Goal: Transaction & Acquisition: Purchase product/service

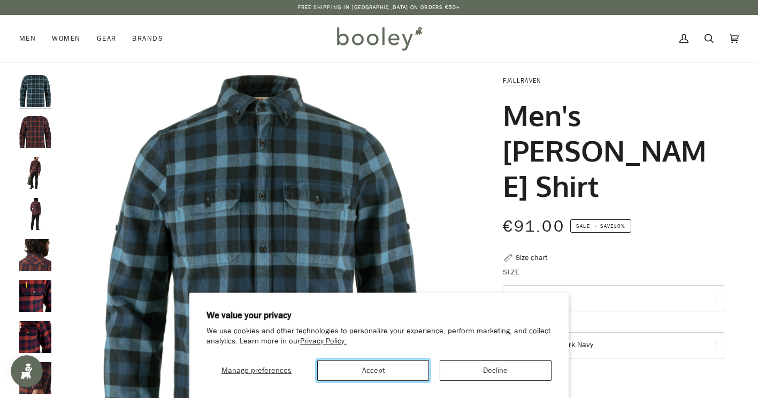
click at [363, 370] on button "Accept" at bounding box center [373, 370] width 112 height 21
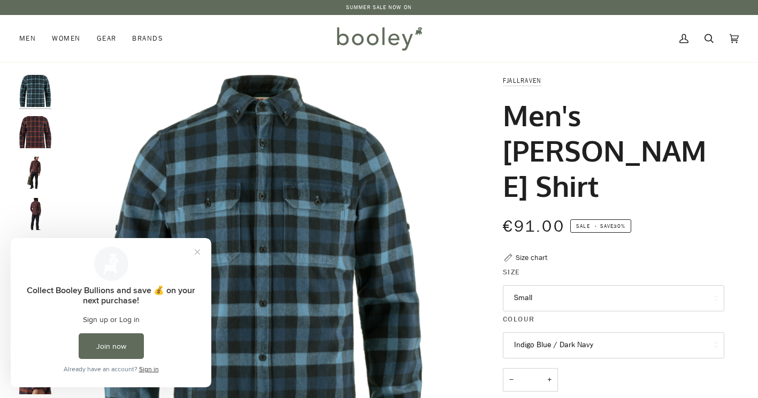
click at [555, 332] on button "Indigo Blue / Dark Navy" at bounding box center [613, 345] width 221 height 26
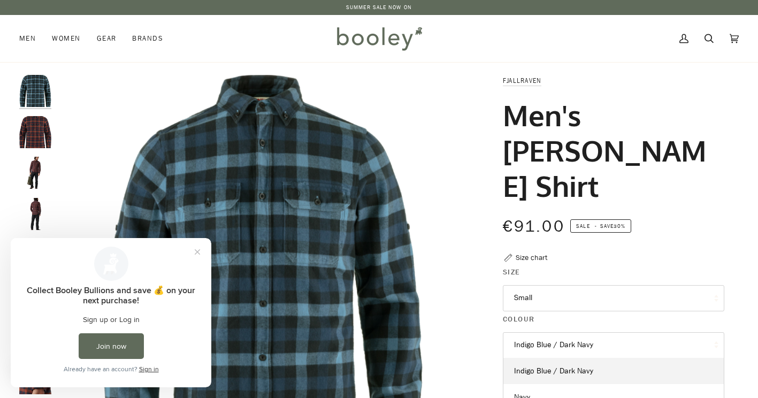
click at [555, 332] on button "Indigo Blue / Dark Navy" at bounding box center [613, 345] width 221 height 26
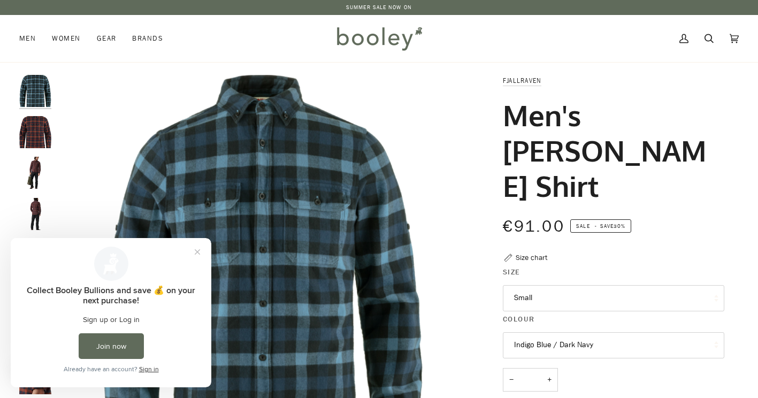
click at [30, 130] on img "Men's Skog Shirt" at bounding box center [35, 132] width 32 height 32
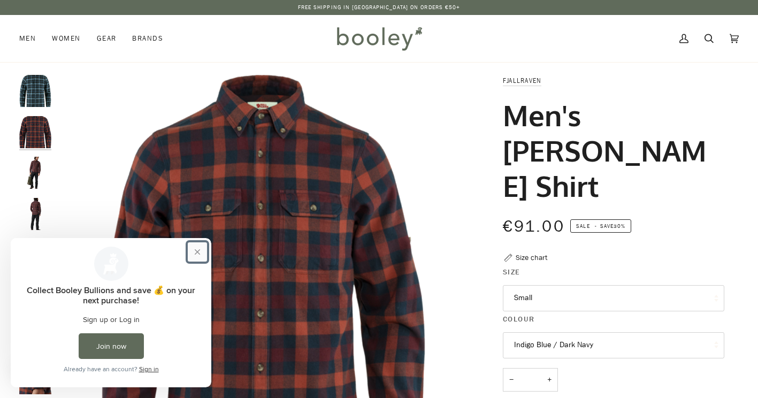
click at [196, 254] on button "Close prompt" at bounding box center [197, 251] width 19 height 19
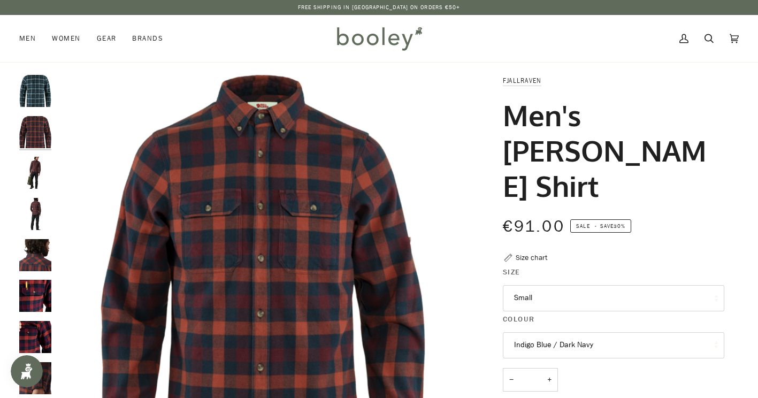
click at [38, 101] on img "Men's Skog Shirt" at bounding box center [35, 91] width 32 height 32
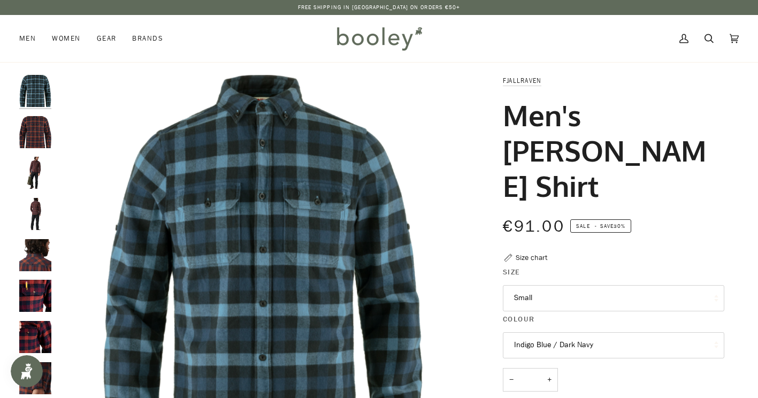
click at [533, 332] on button "Indigo Blue / Dark Navy" at bounding box center [613, 345] width 221 height 26
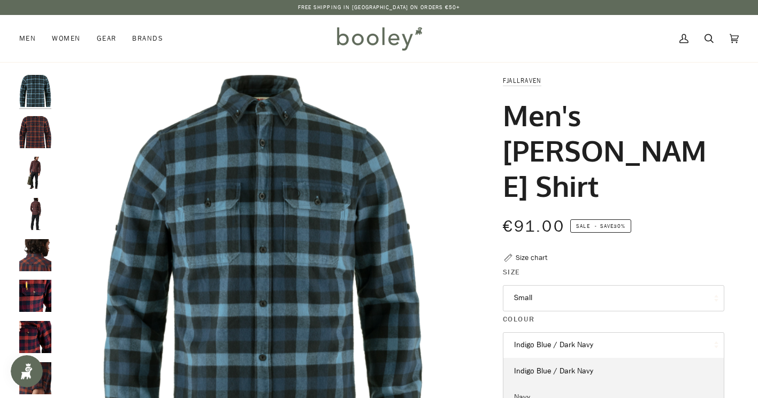
click at [520, 392] on span "Navy" at bounding box center [522, 397] width 16 height 10
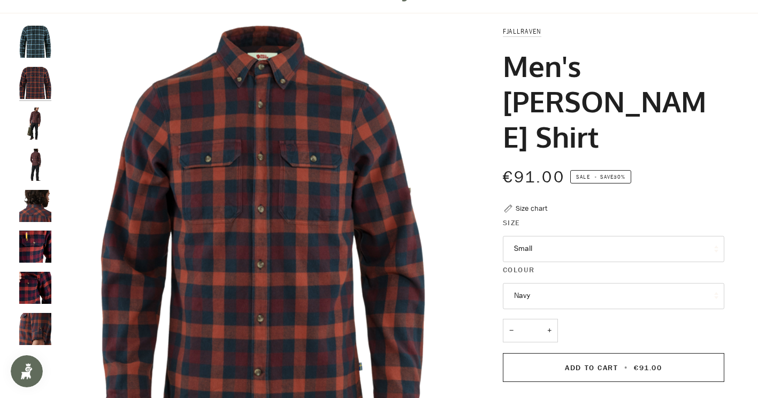
scroll to position [53, 0]
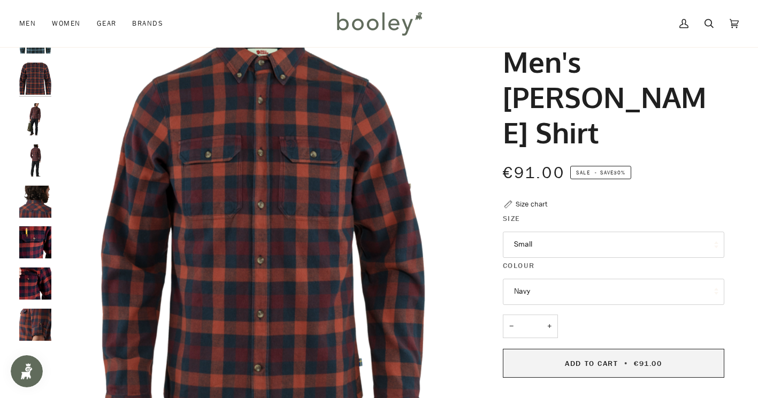
click at [560, 349] on button "Add to Cart • €91.00" at bounding box center [613, 363] width 221 height 29
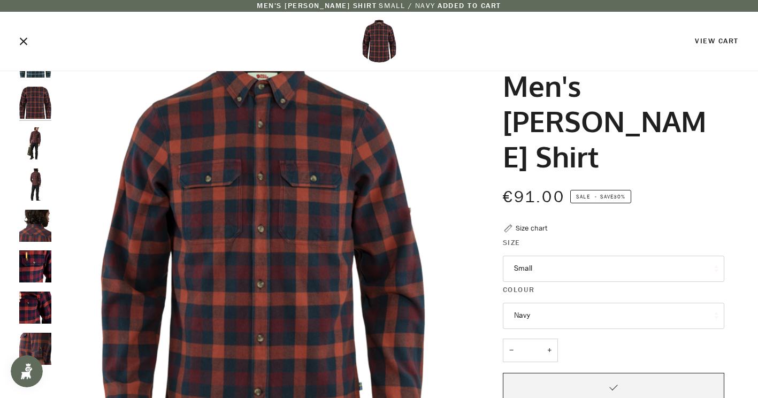
scroll to position [0, 0]
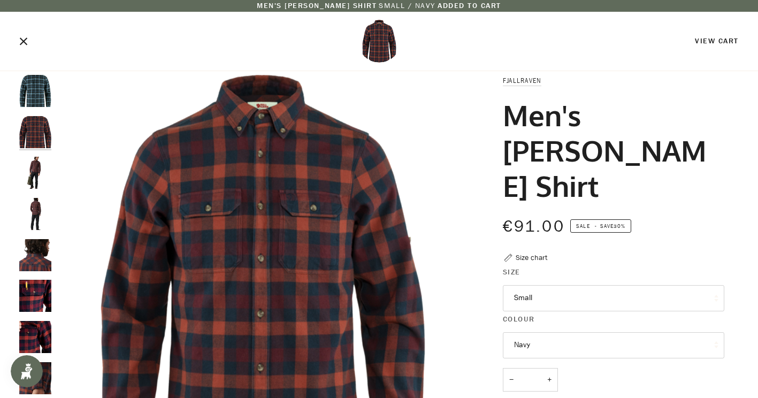
click at [21, 43] on icon "Close" at bounding box center [23, 41] width 9 height 9
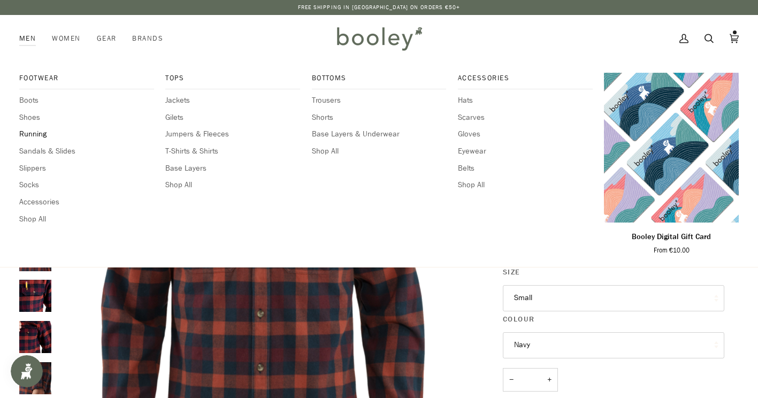
click at [37, 134] on span "Running" at bounding box center [86, 134] width 135 height 12
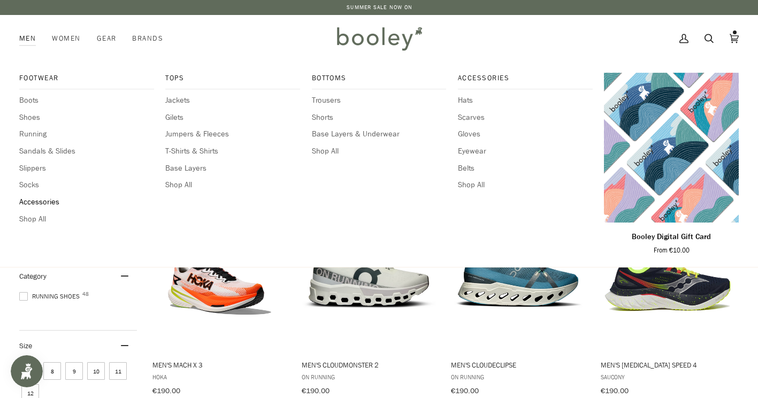
click at [36, 202] on span "Accessories" at bounding box center [86, 202] width 135 height 12
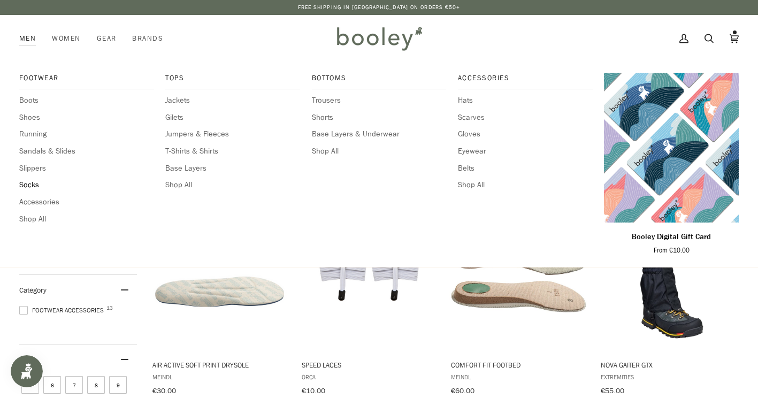
click at [28, 184] on span "Socks" at bounding box center [86, 185] width 135 height 12
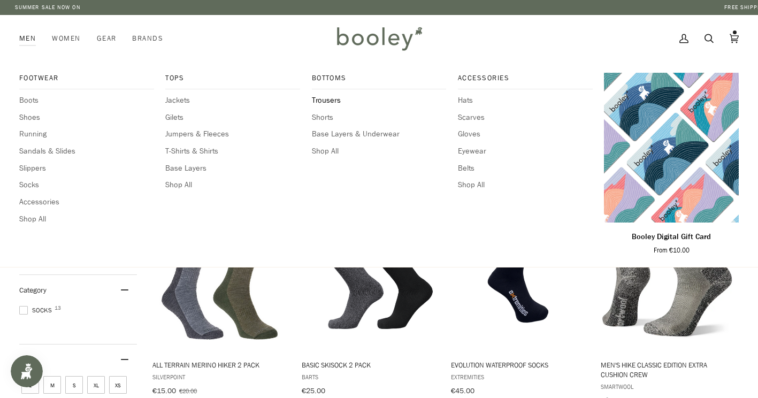
click at [330, 102] on span "Trousers" at bounding box center [379, 101] width 135 height 12
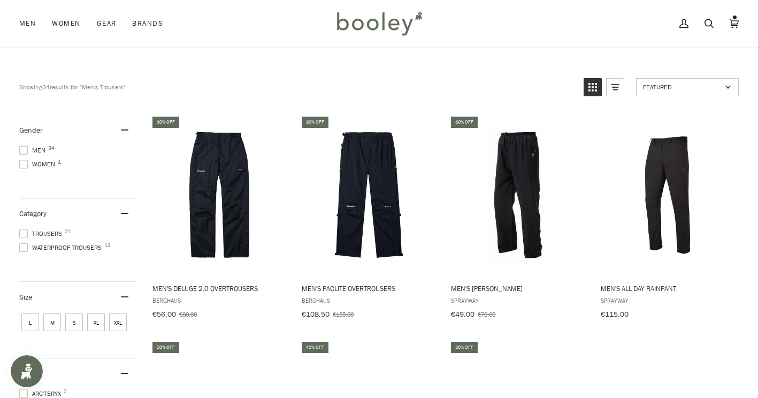
scroll to position [107, 0]
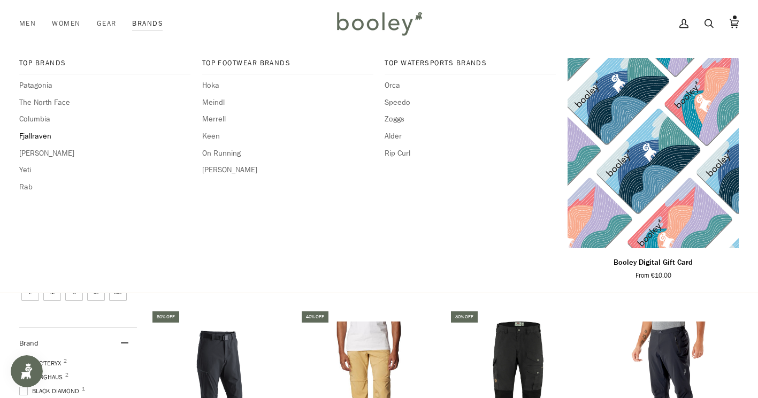
click at [26, 135] on span "Fjallraven" at bounding box center [104, 137] width 171 height 12
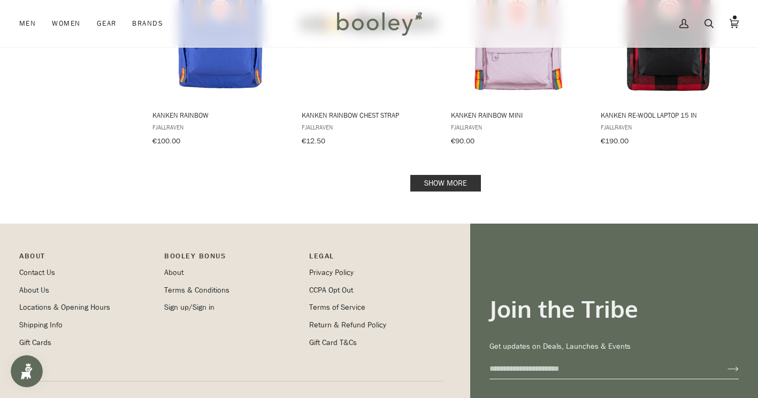
scroll to position [1230, 0]
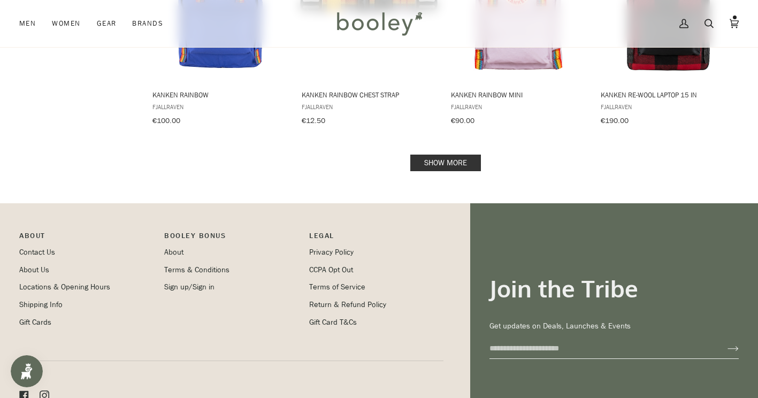
click at [455, 155] on link "Show more" at bounding box center [445, 163] width 71 height 17
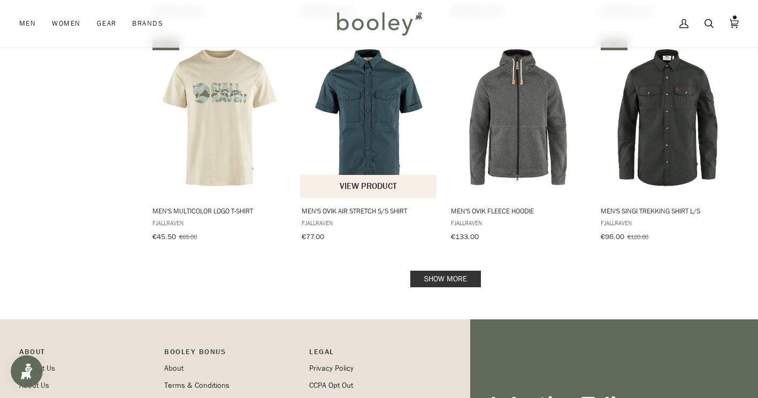
scroll to position [2247, 0]
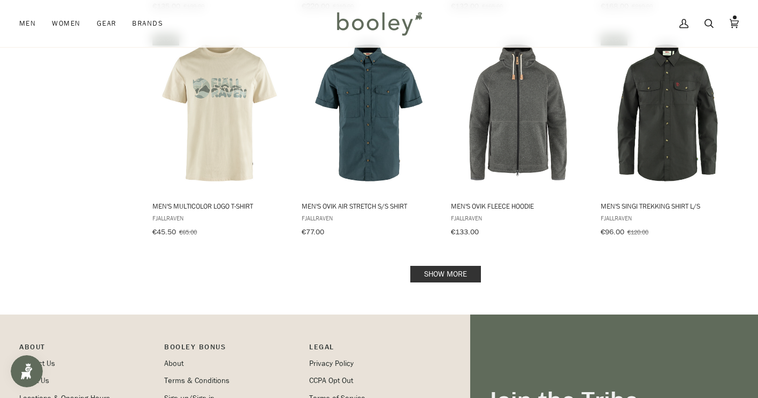
click at [430, 266] on link "Show more" at bounding box center [445, 274] width 71 height 17
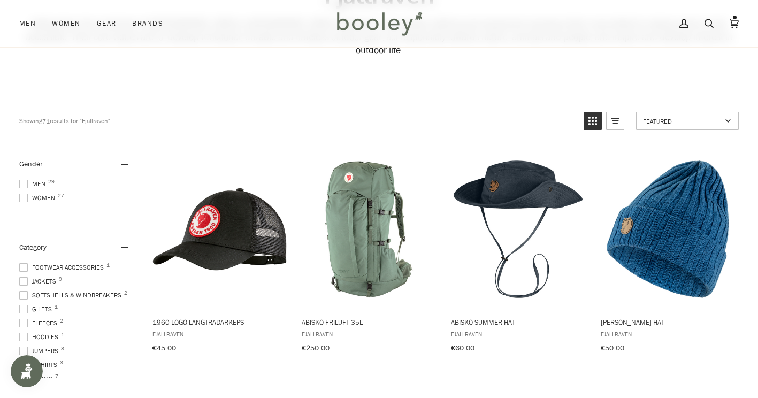
scroll to position [107, 0]
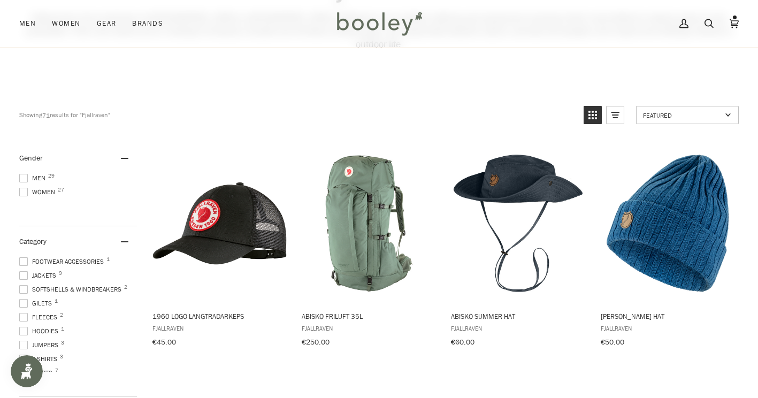
click at [27, 174] on span at bounding box center [23, 178] width 9 height 9
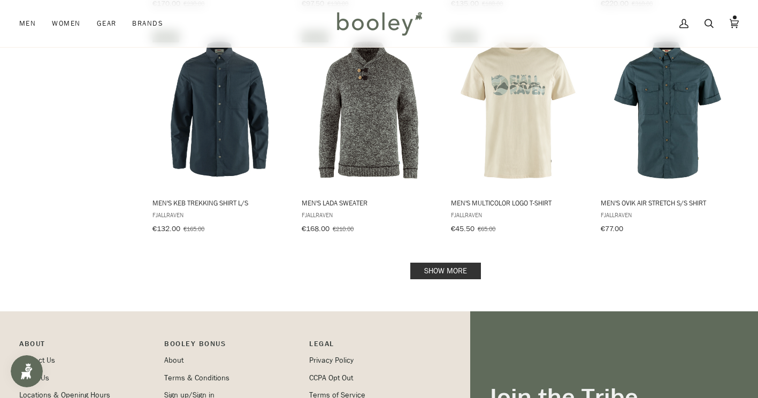
scroll to position [1123, 0]
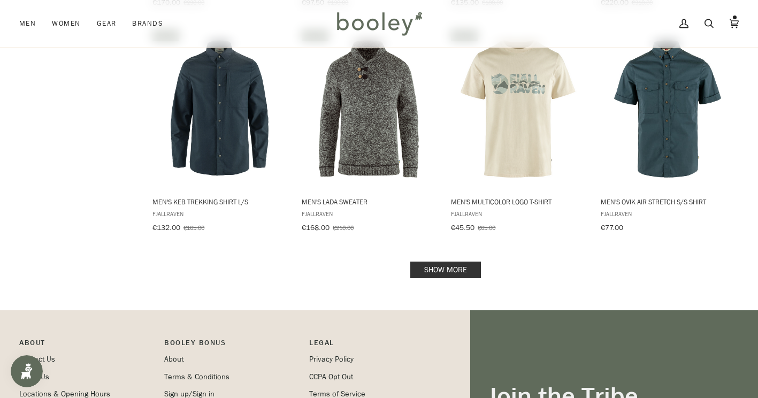
click at [434, 262] on link "Show more" at bounding box center [445, 270] width 71 height 17
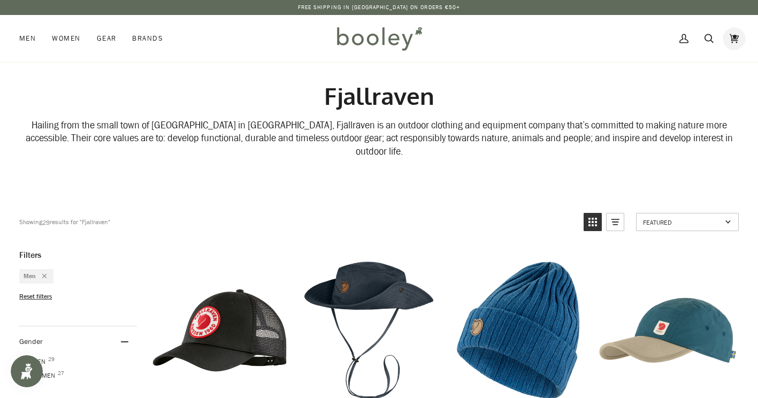
click at [738, 39] on icon at bounding box center [734, 38] width 9 height 16
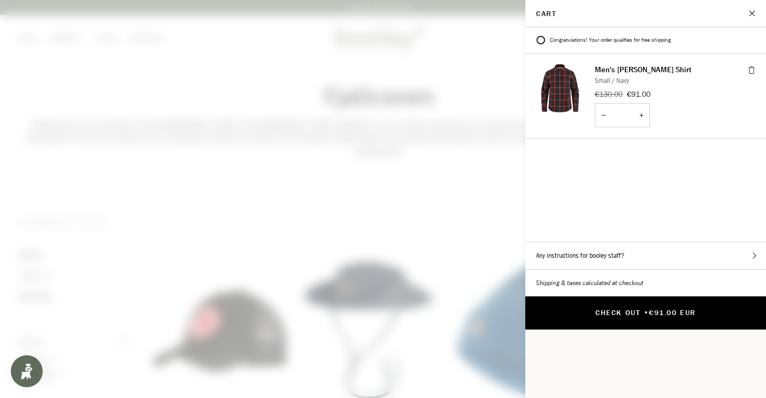
click at [632, 296] on button "Check Out • €91.00 EUR" at bounding box center [645, 312] width 241 height 33
